Goal: Navigation & Orientation: Find specific page/section

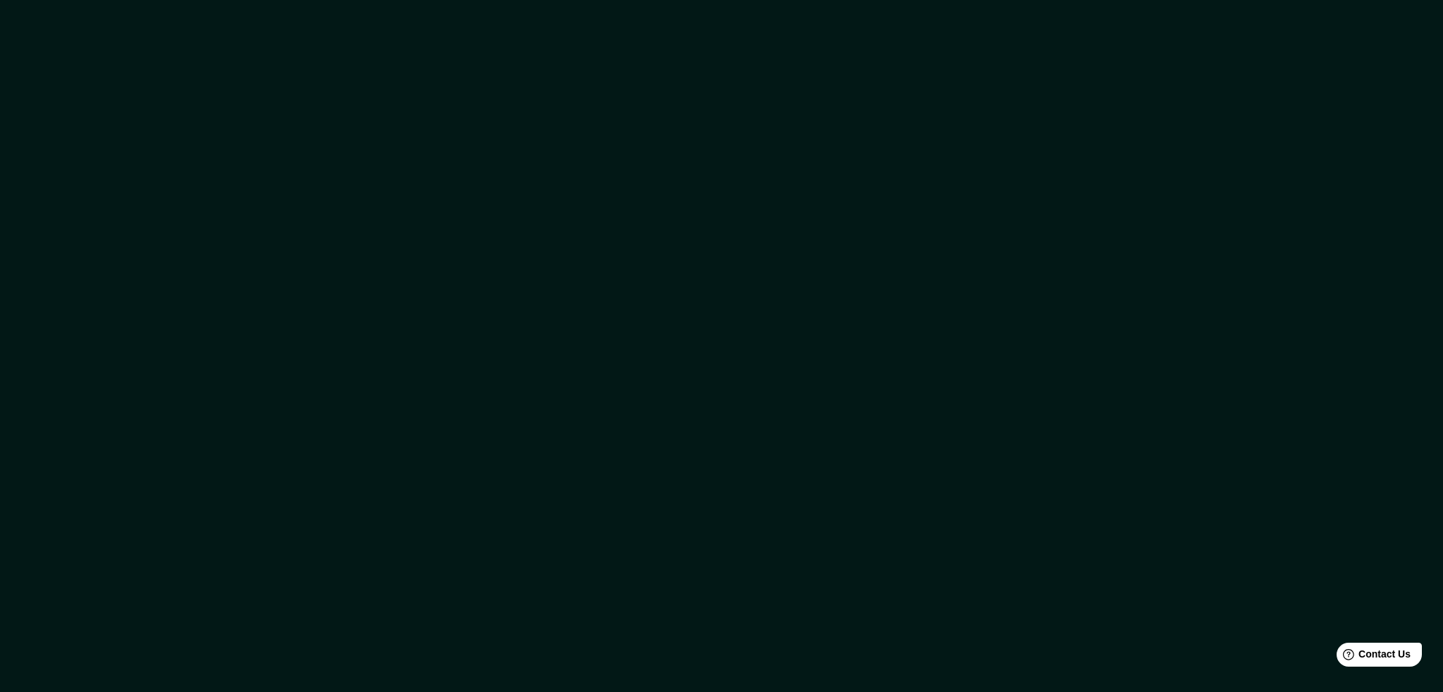
drag, startPoint x: 1228, startPoint y: 505, endPoint x: 774, endPoint y: 290, distance: 502.5
click at [843, 321] on div at bounding box center [721, 346] width 1443 height 692
click at [278, 87] on div at bounding box center [721, 346] width 1443 height 692
click at [1391, 652] on span "Contact Us" at bounding box center [1384, 655] width 54 height 12
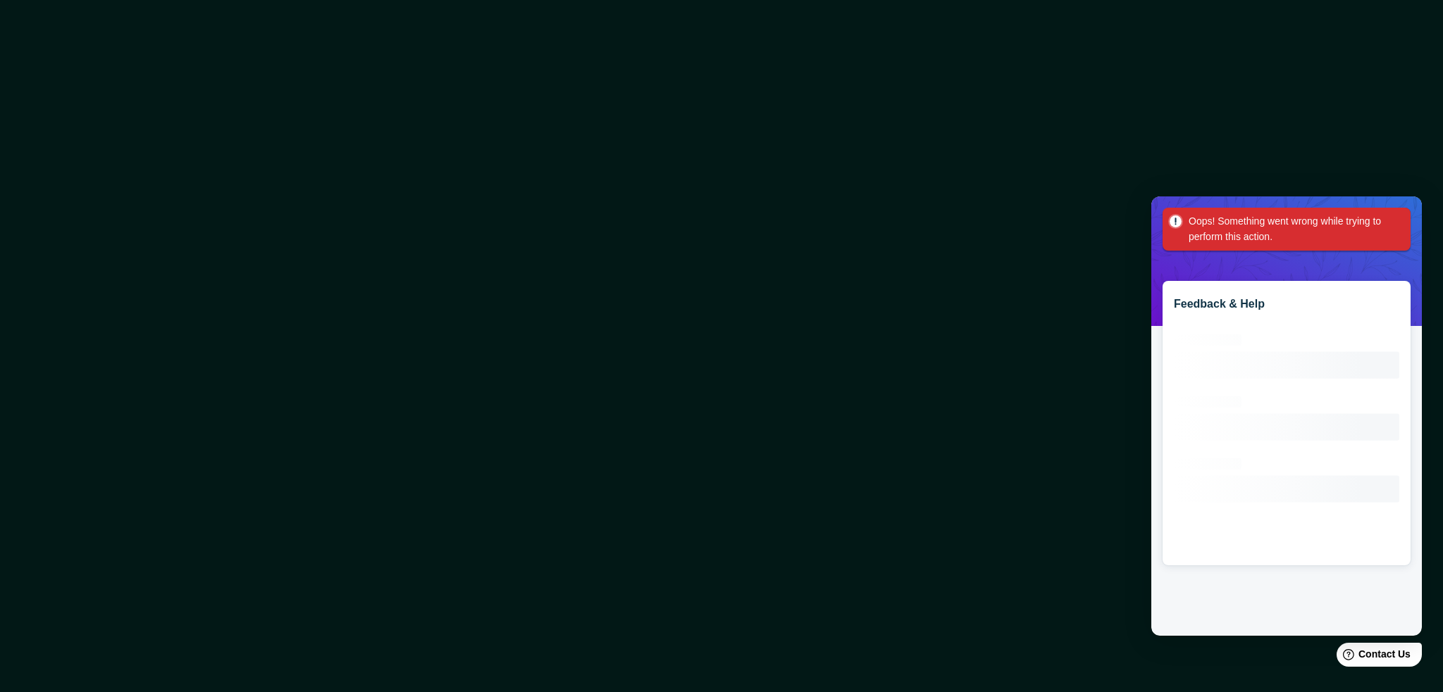
click at [1369, 146] on div at bounding box center [721, 346] width 1443 height 692
